Goal: Transaction & Acquisition: Purchase product/service

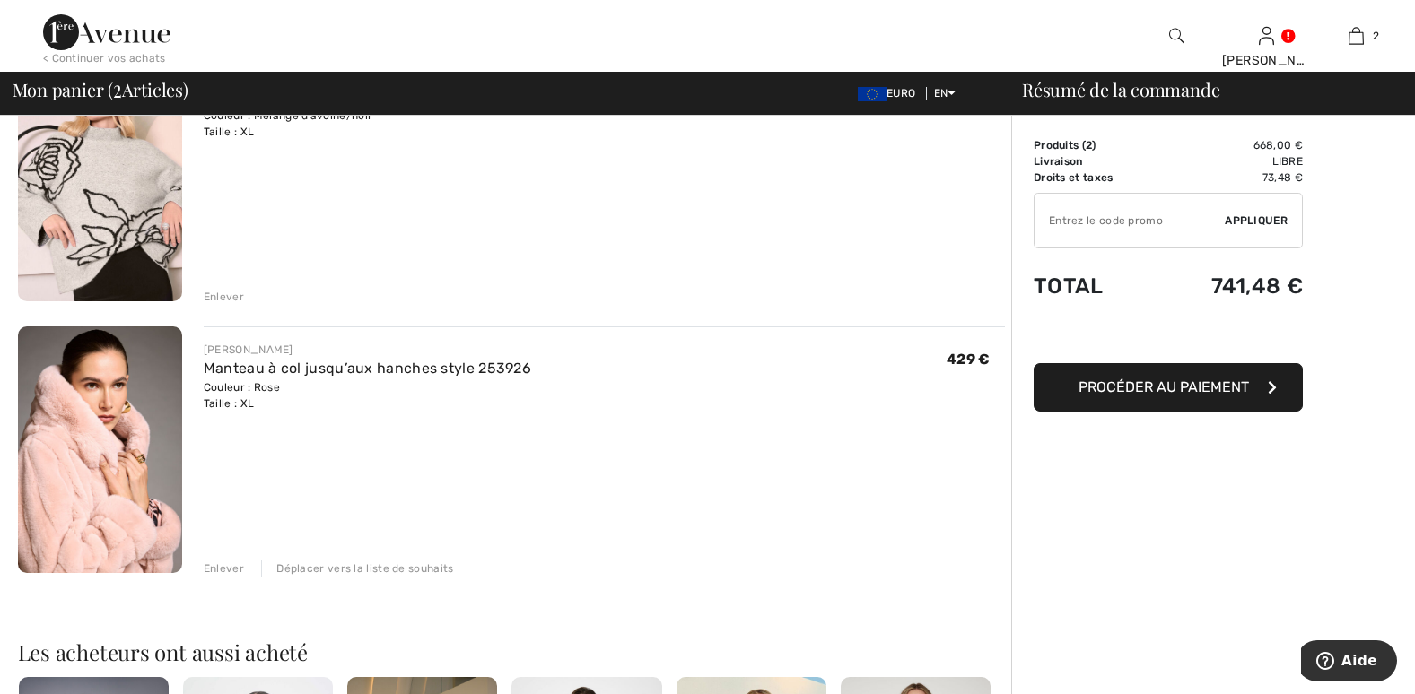
scroll to position [209, 0]
click at [73, 481] on img at bounding box center [100, 449] width 164 height 247
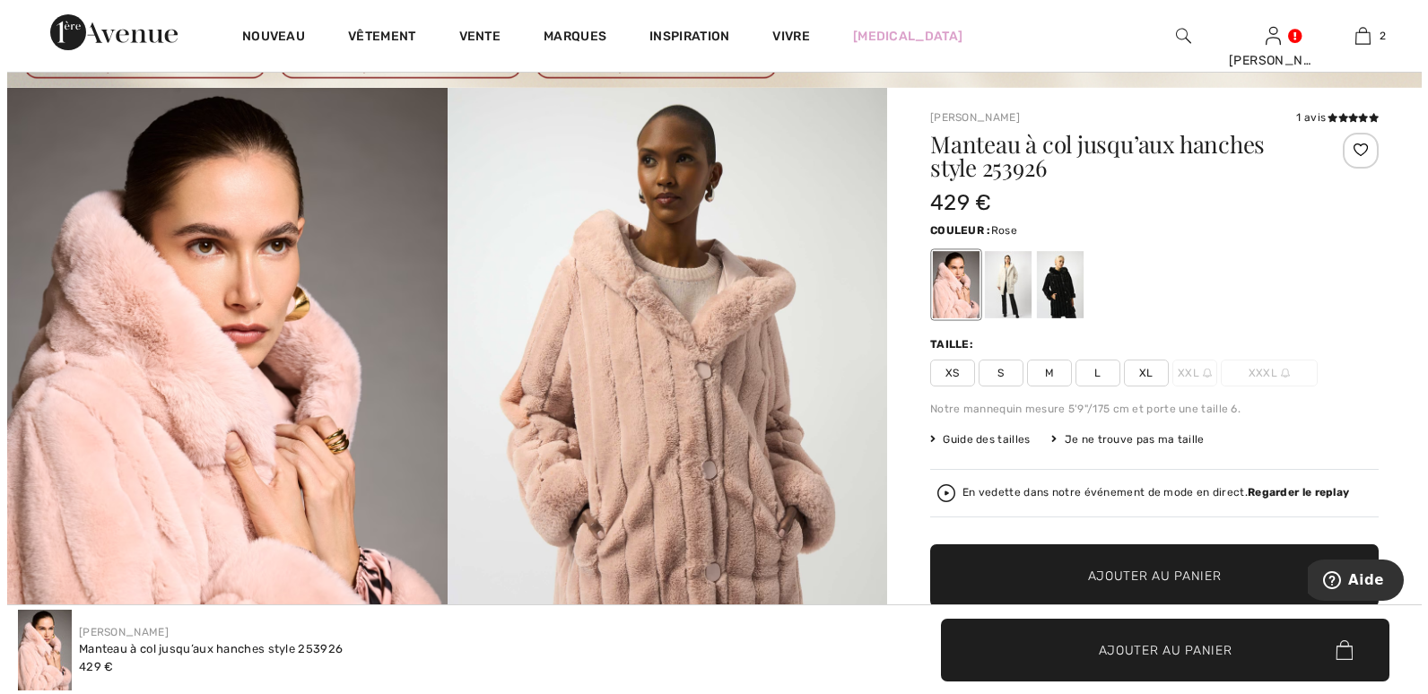
scroll to position [119, 0]
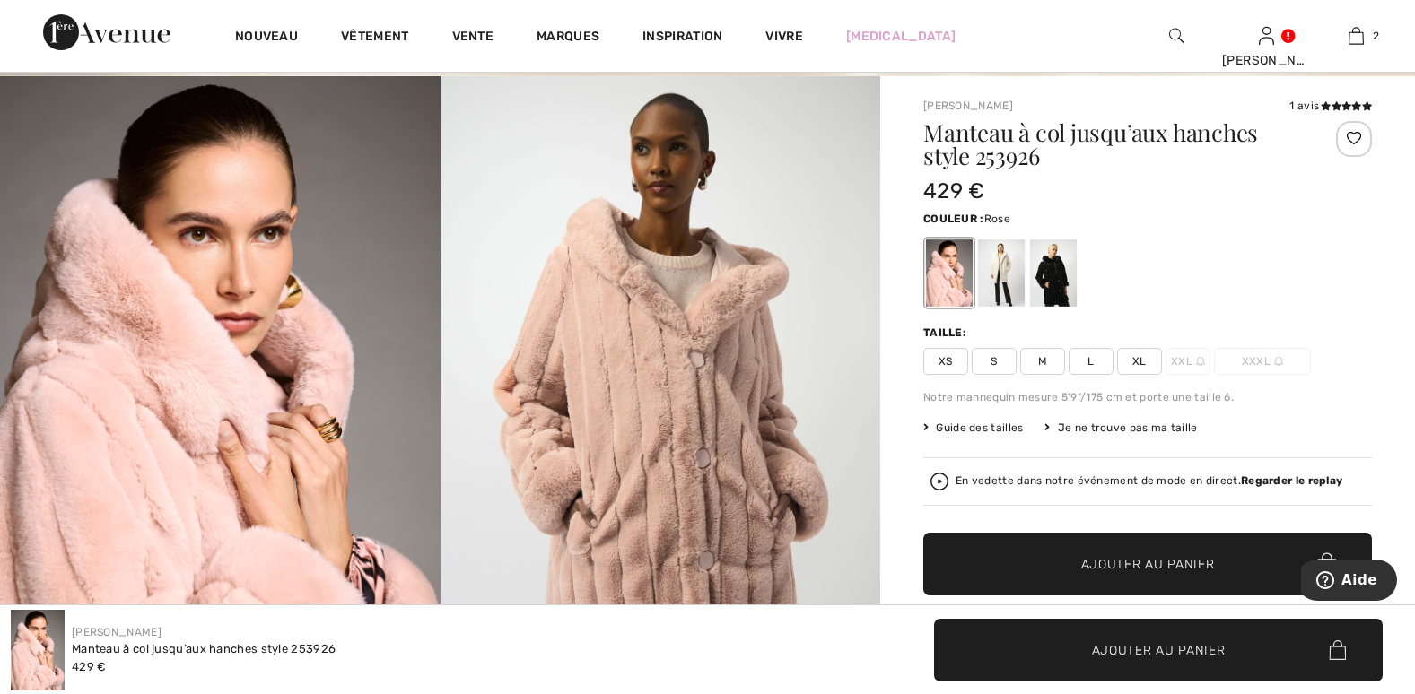
click at [1003, 427] on font "Guide des tailles" at bounding box center [979, 428] width 87 height 13
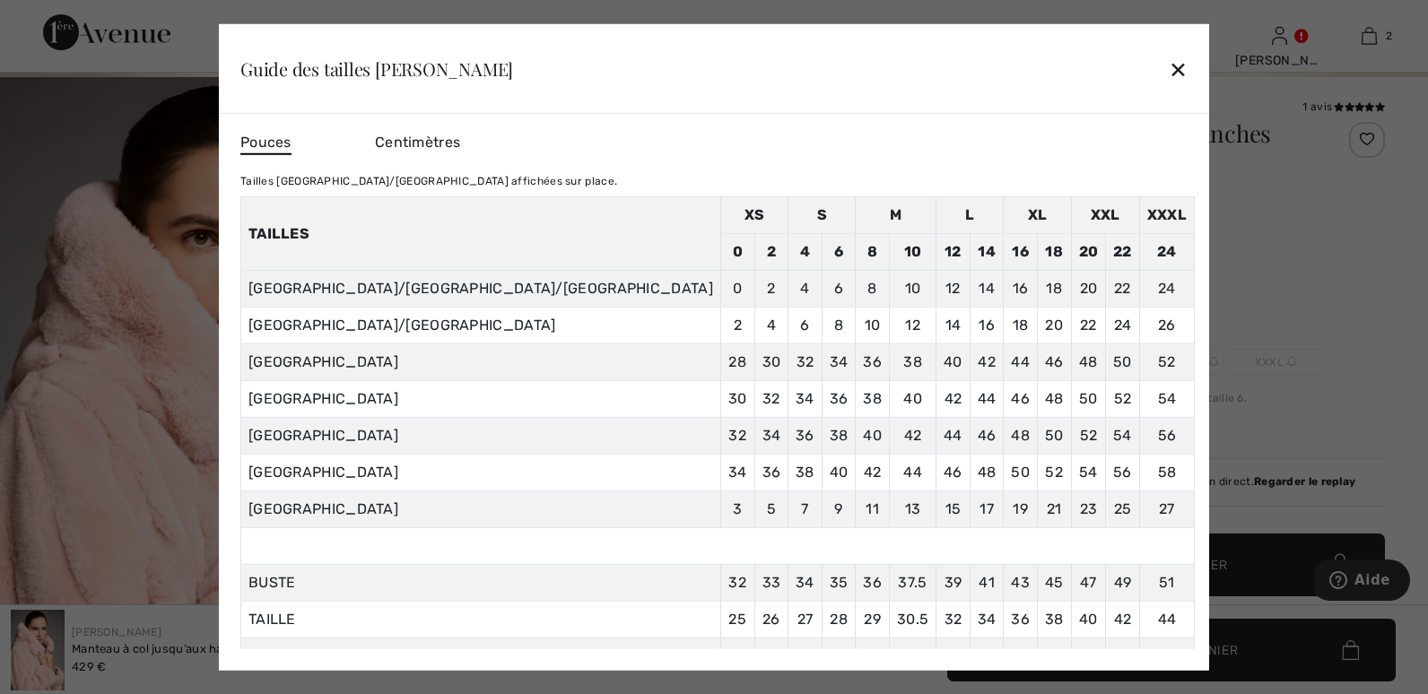
click at [1169, 65] on div "✕" at bounding box center [1178, 69] width 19 height 38
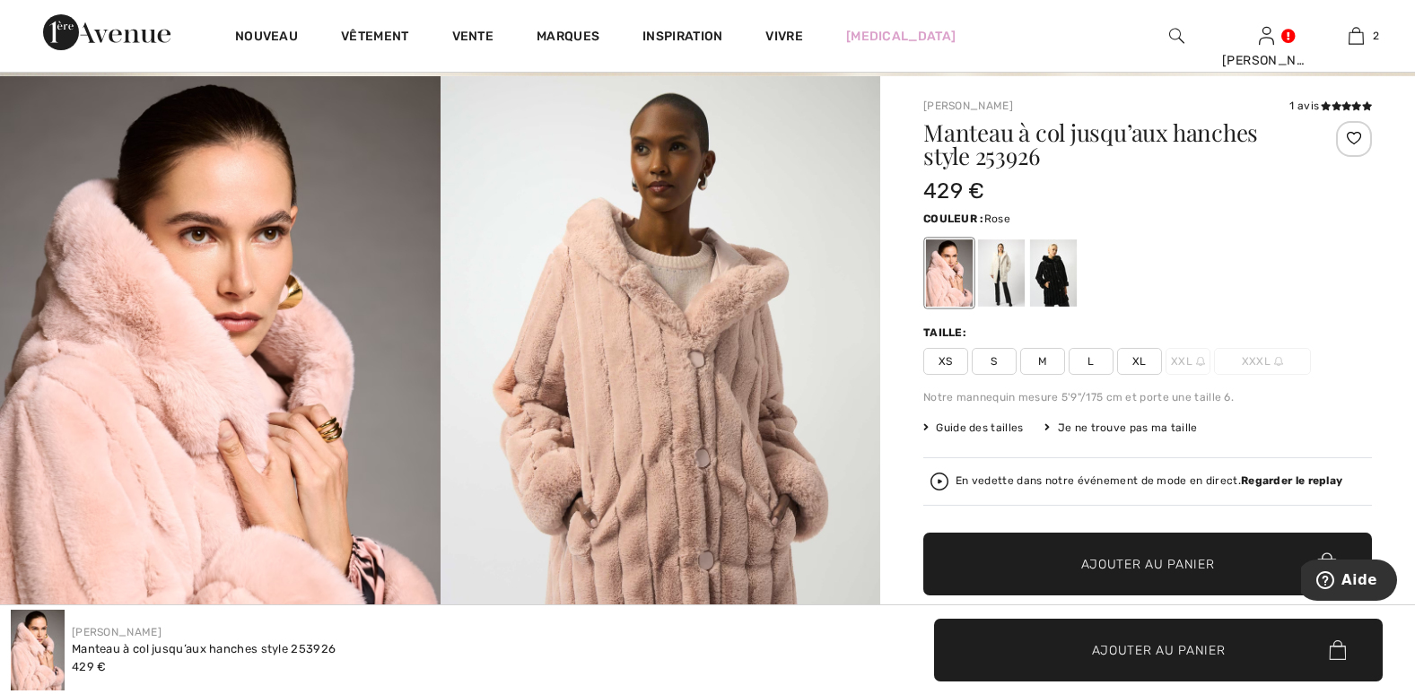
click at [706, 370] on img at bounding box center [661, 405] width 441 height 659
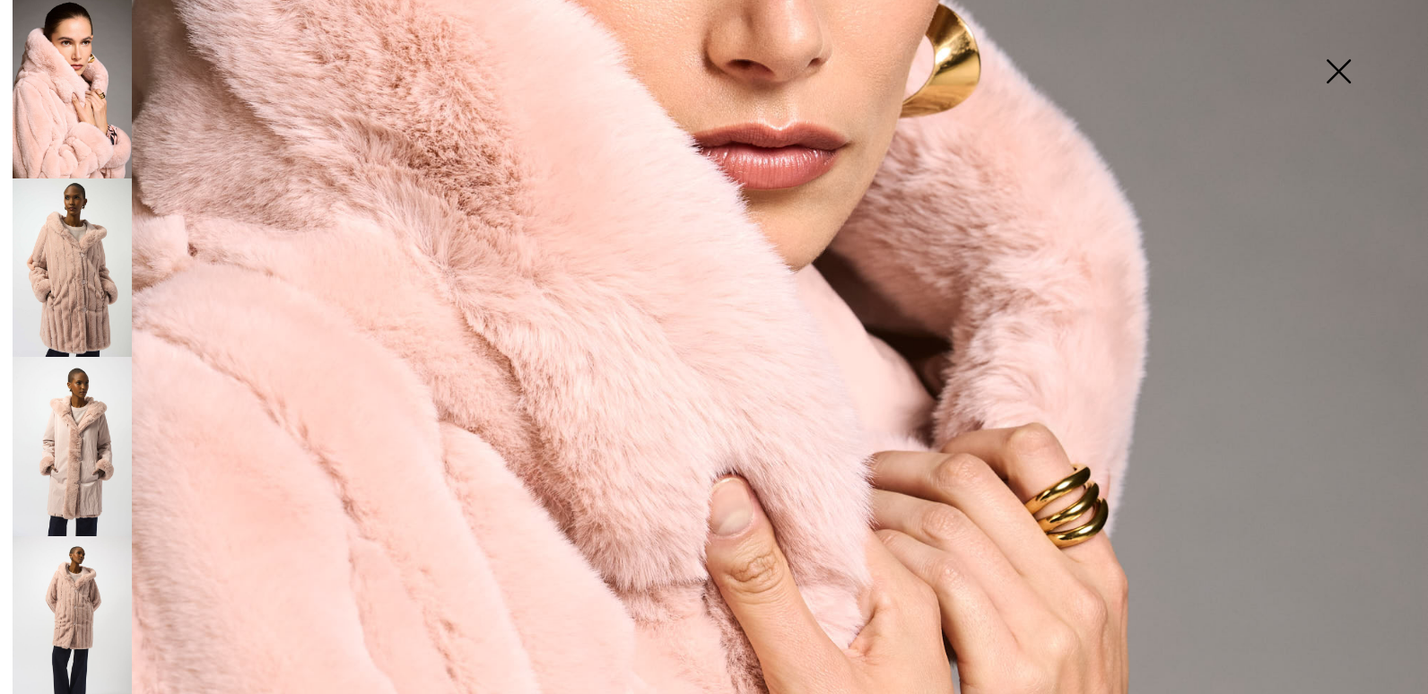
scroll to position [718, 0]
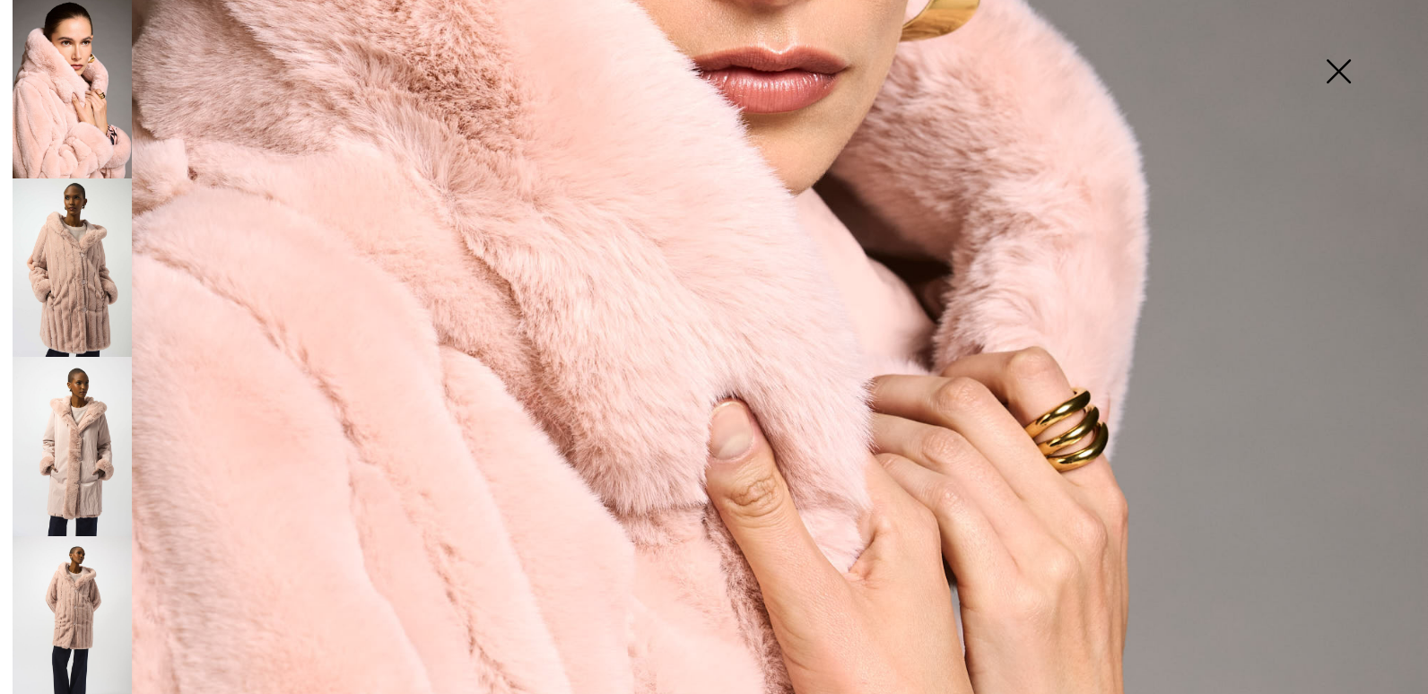
click at [75, 441] on img at bounding box center [72, 446] width 119 height 179
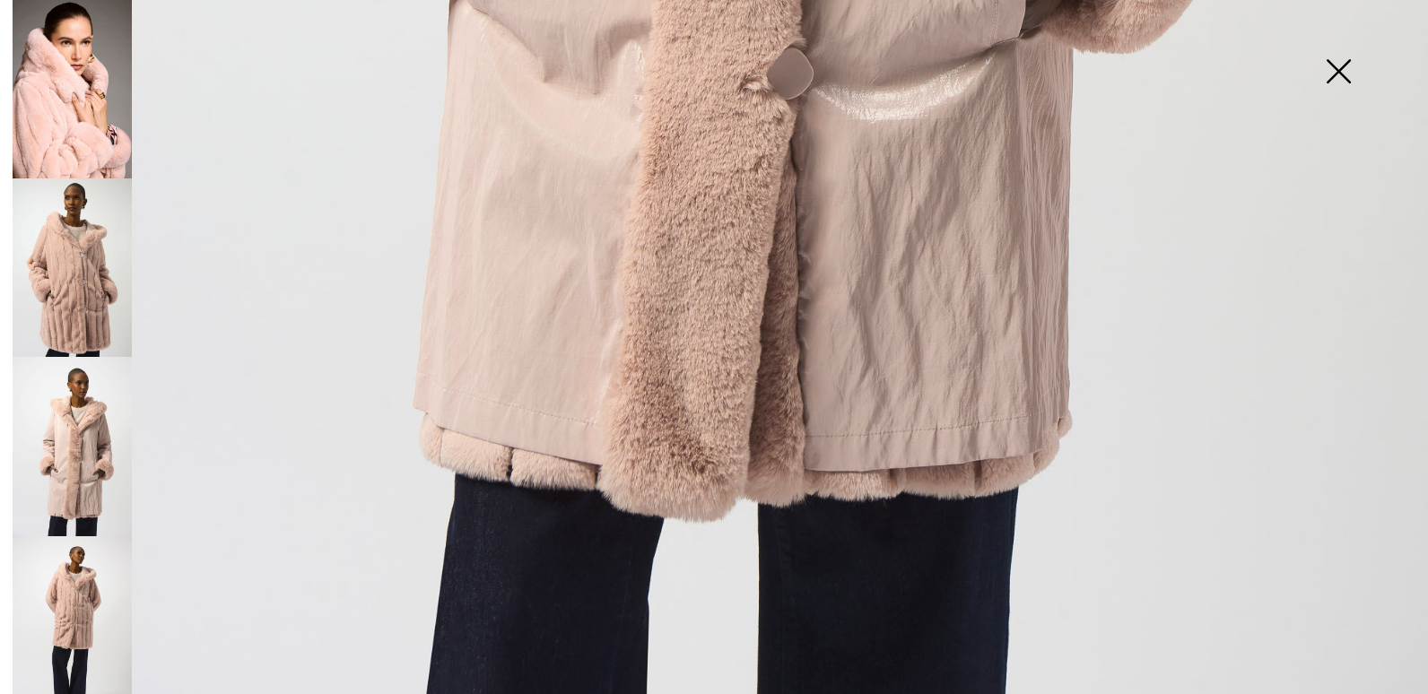
scroll to position [1426, 0]
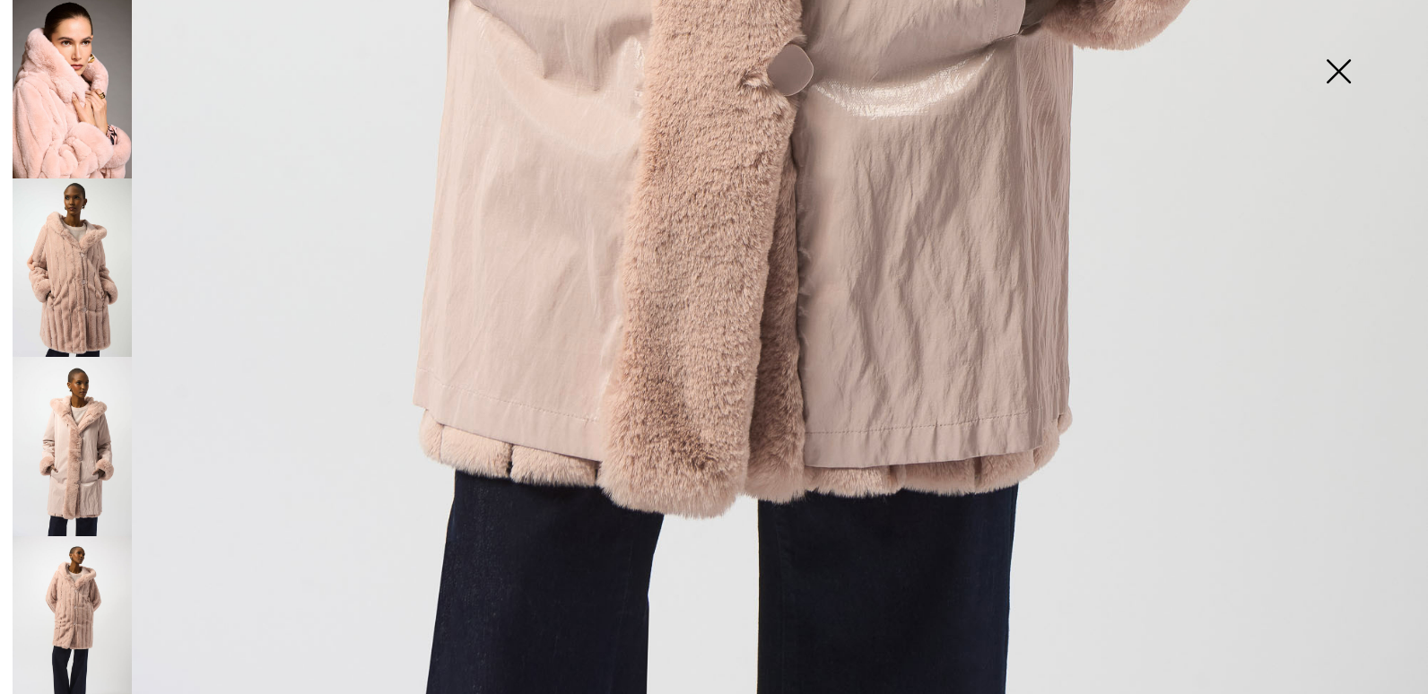
click at [98, 566] on img at bounding box center [72, 626] width 119 height 179
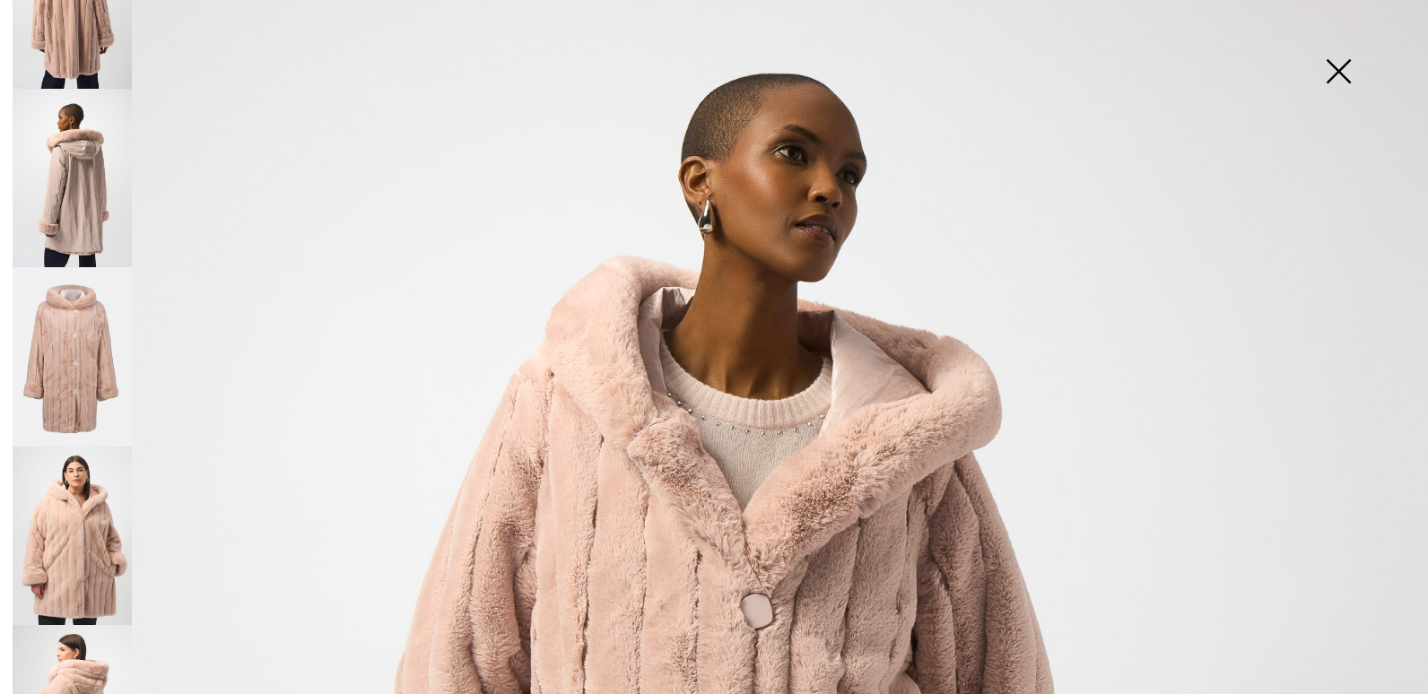
scroll to position [807, 0]
click at [66, 507] on img at bounding box center [72, 533] width 119 height 179
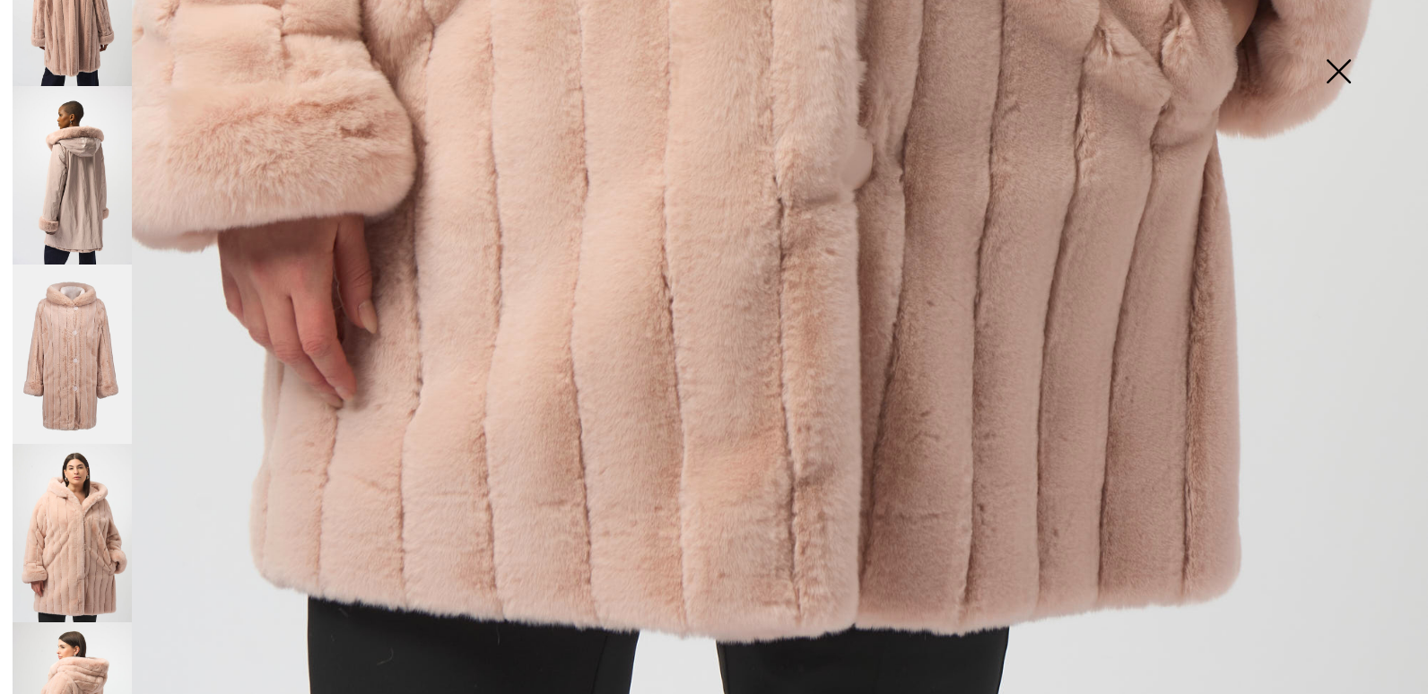
scroll to position [1426, 0]
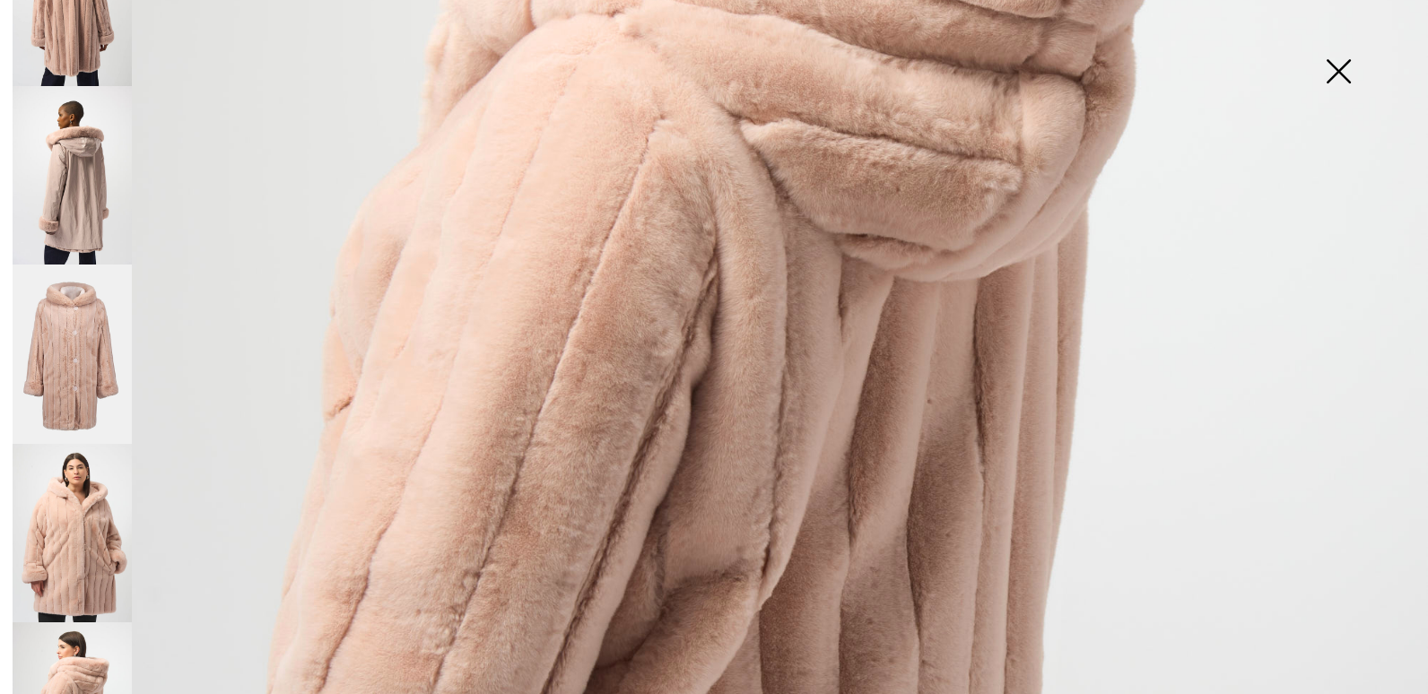
scroll to position [409, 0]
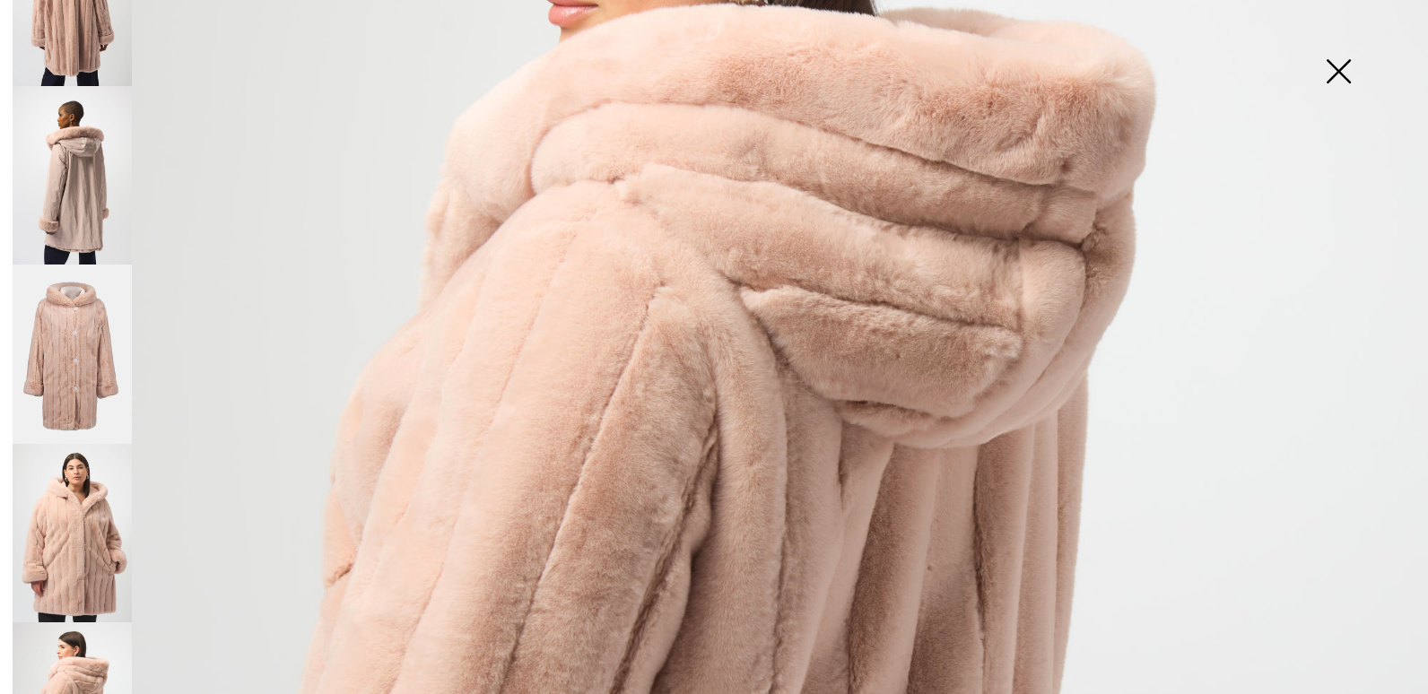
click at [65, 292] on img at bounding box center [72, 354] width 119 height 179
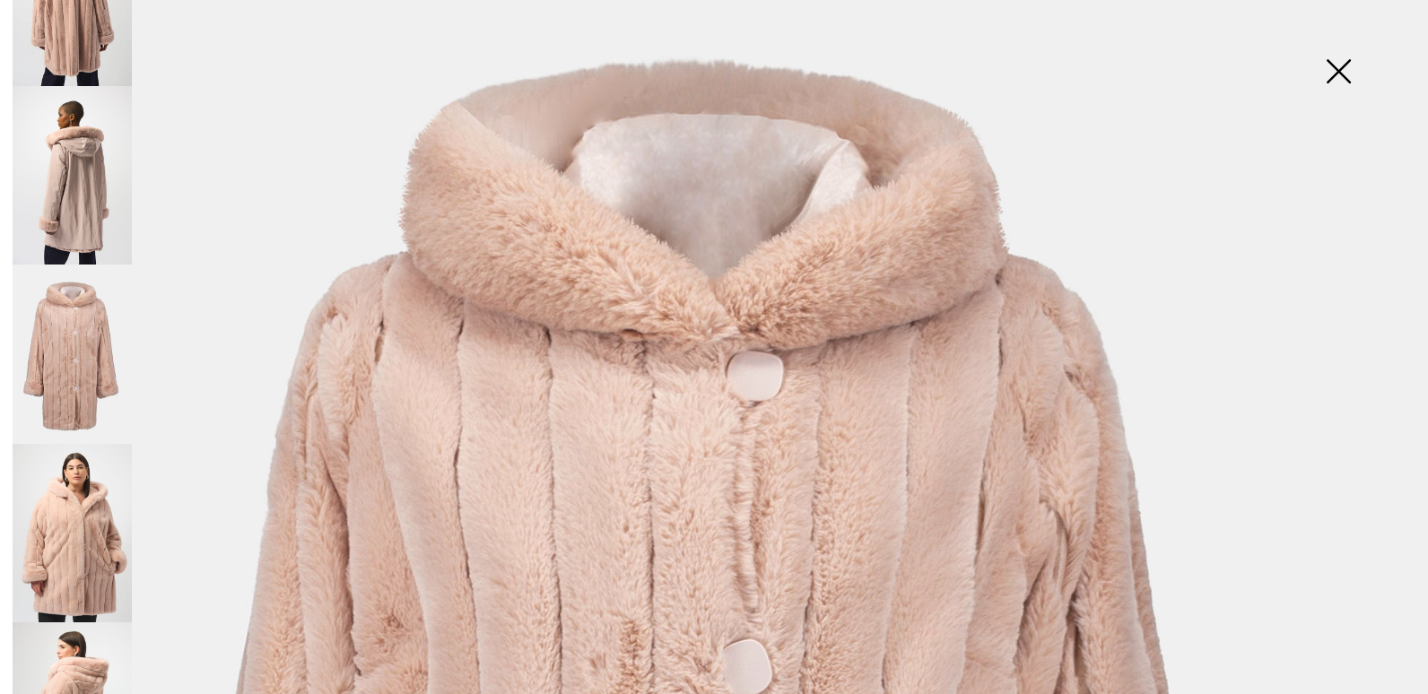
scroll to position [140, 0]
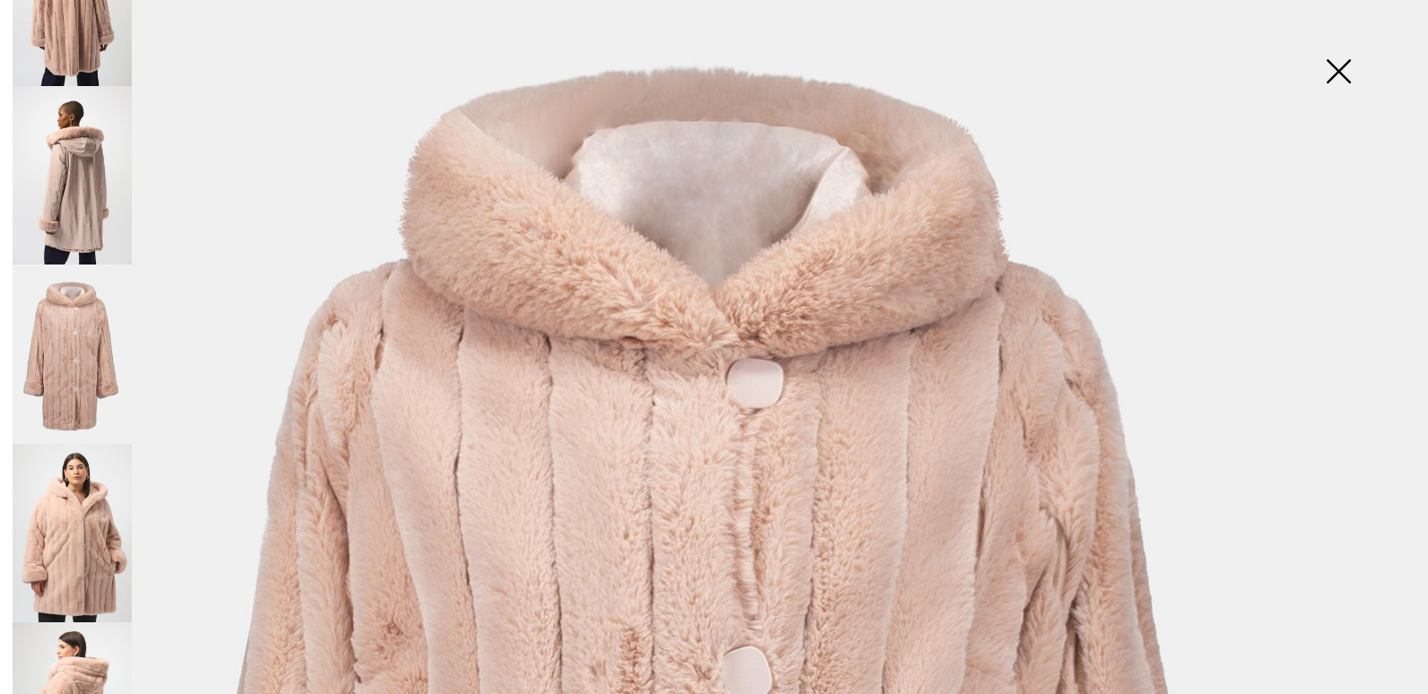
click at [1339, 65] on img at bounding box center [1339, 73] width 90 height 92
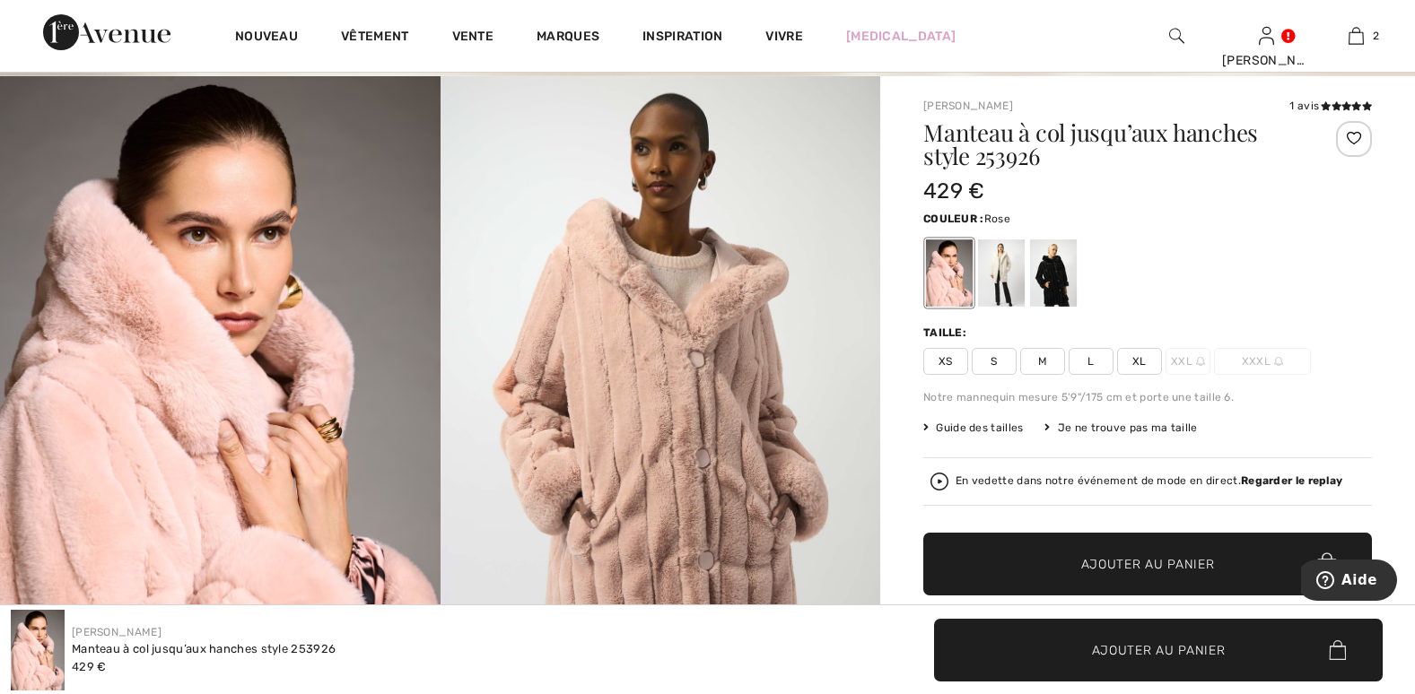
click at [1251, 479] on strong "Regarder le replay" at bounding box center [1291, 481] width 101 height 13
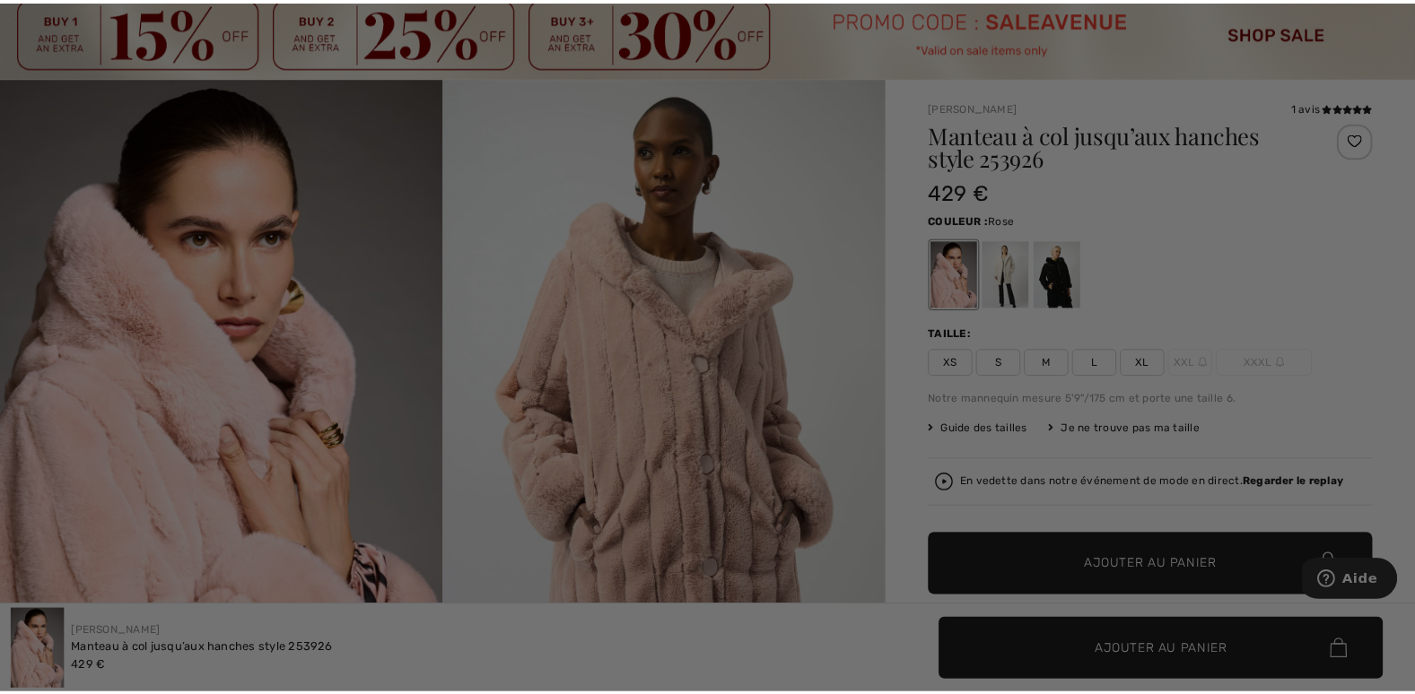
scroll to position [0, 0]
